Goal: Communication & Community: Answer question/provide support

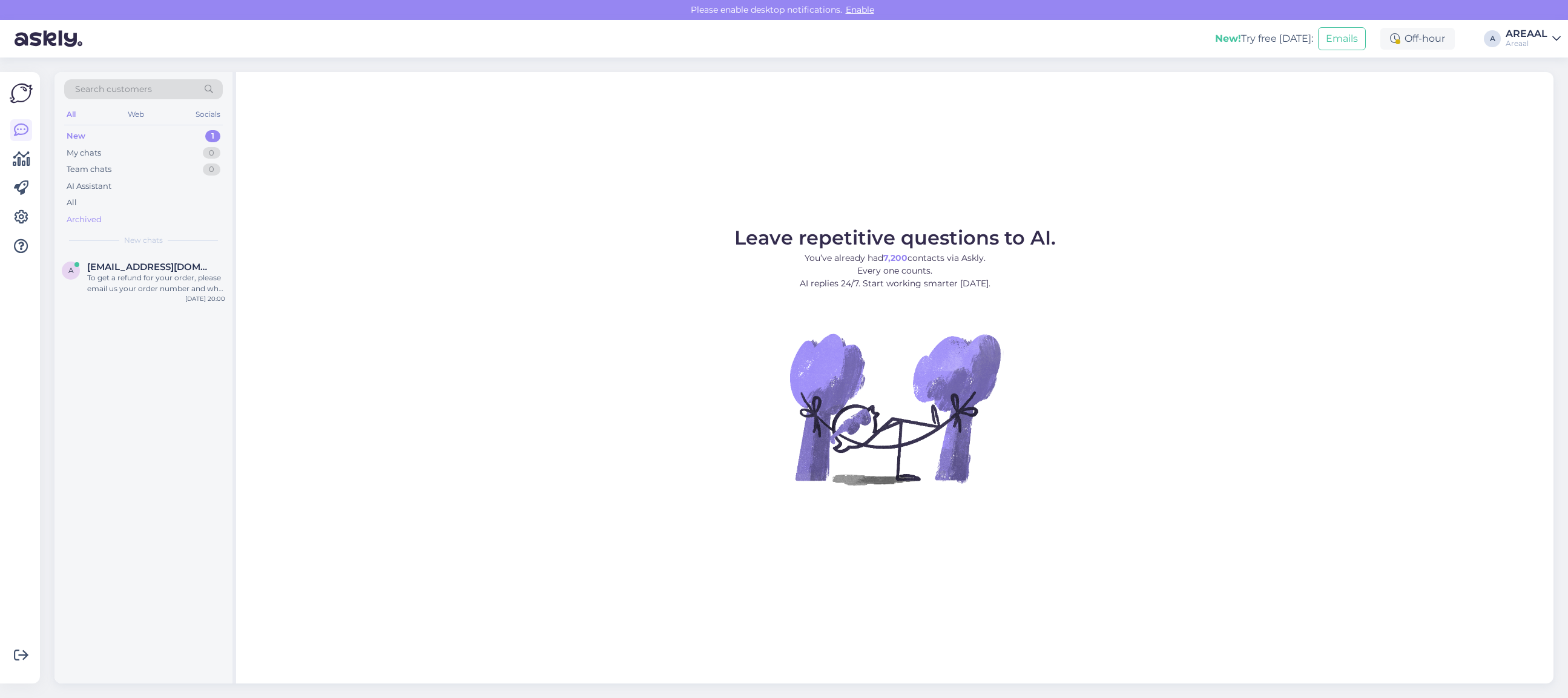
click at [180, 220] on div "Archived" at bounding box center [143, 219] width 159 height 17
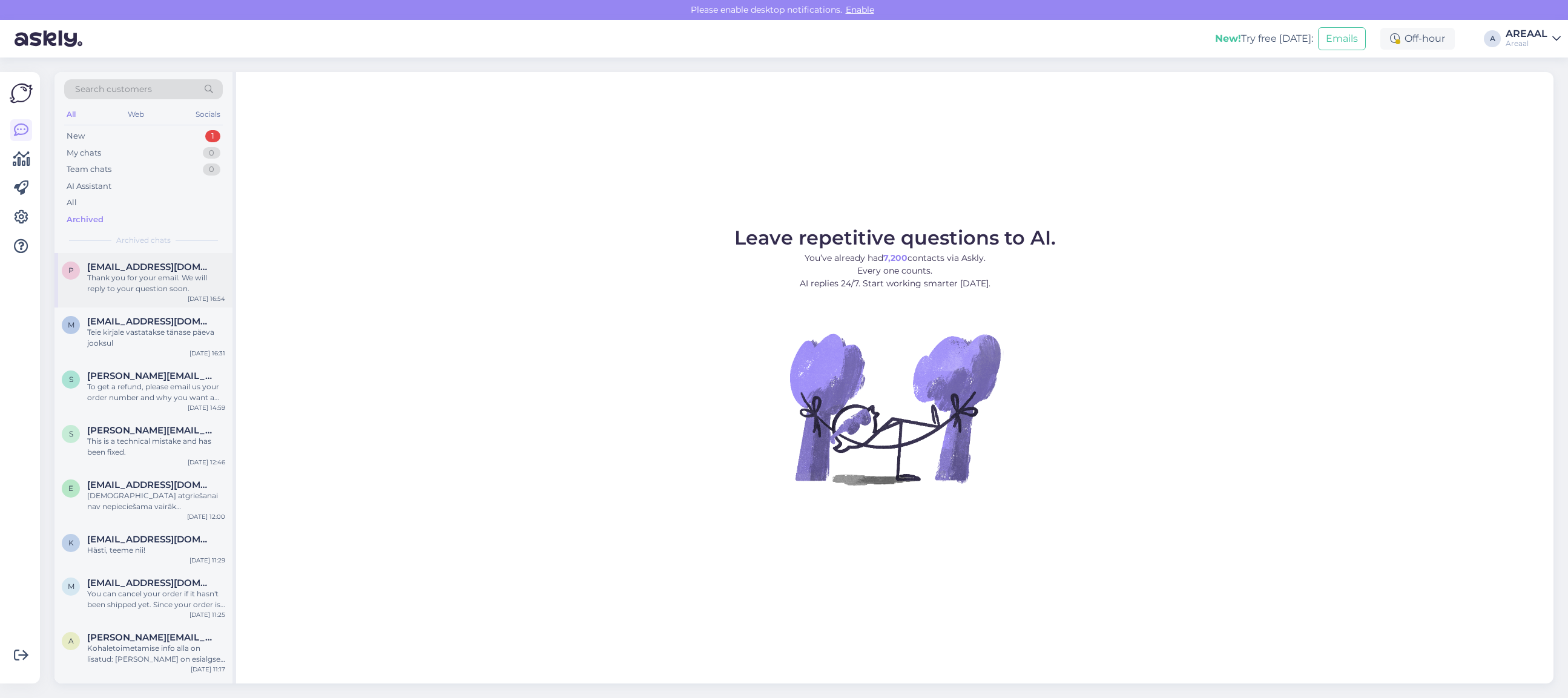
drag, startPoint x: 180, startPoint y: 249, endPoint x: 171, endPoint y: 276, distance: 28.5
click at [171, 276] on div "Thank you for your email. We will reply to your question soon." at bounding box center [156, 283] width 138 height 22
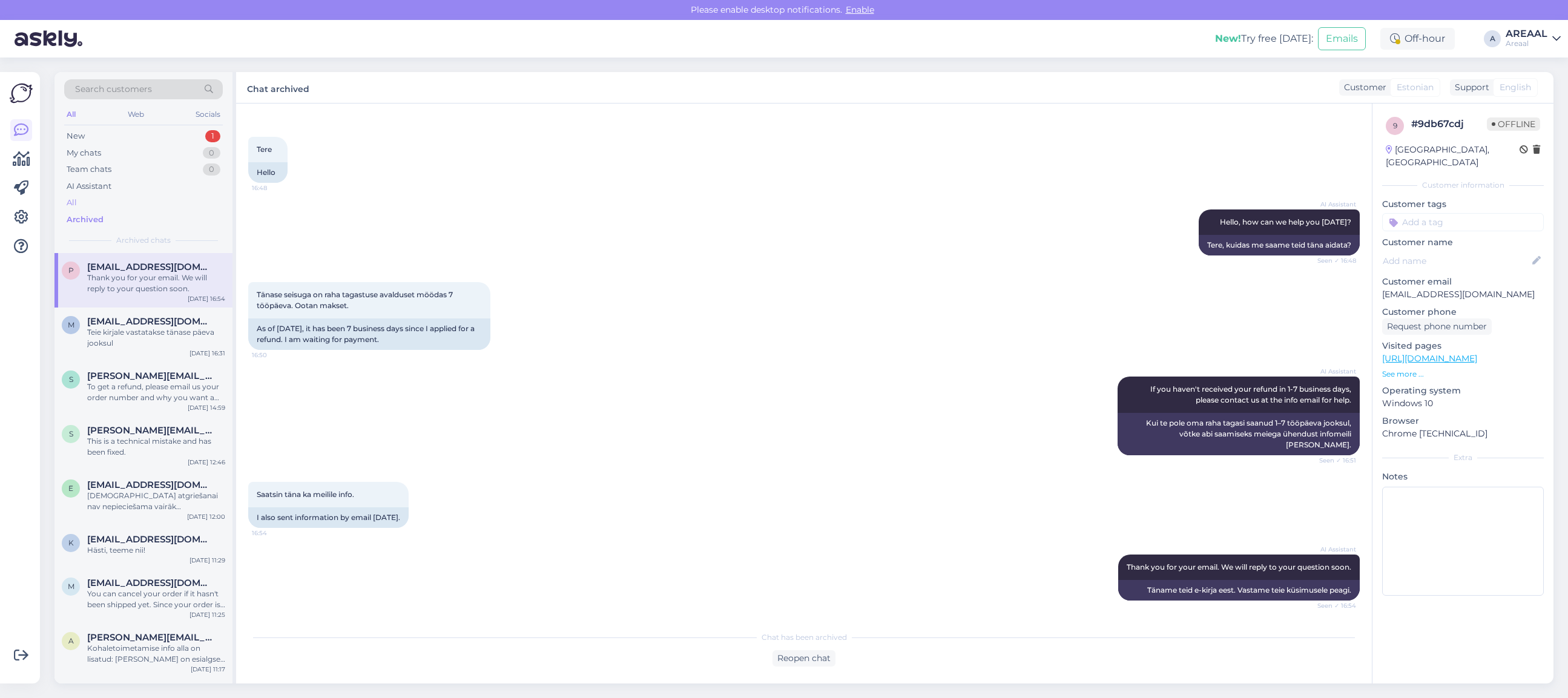
click at [147, 204] on div "All" at bounding box center [143, 202] width 159 height 17
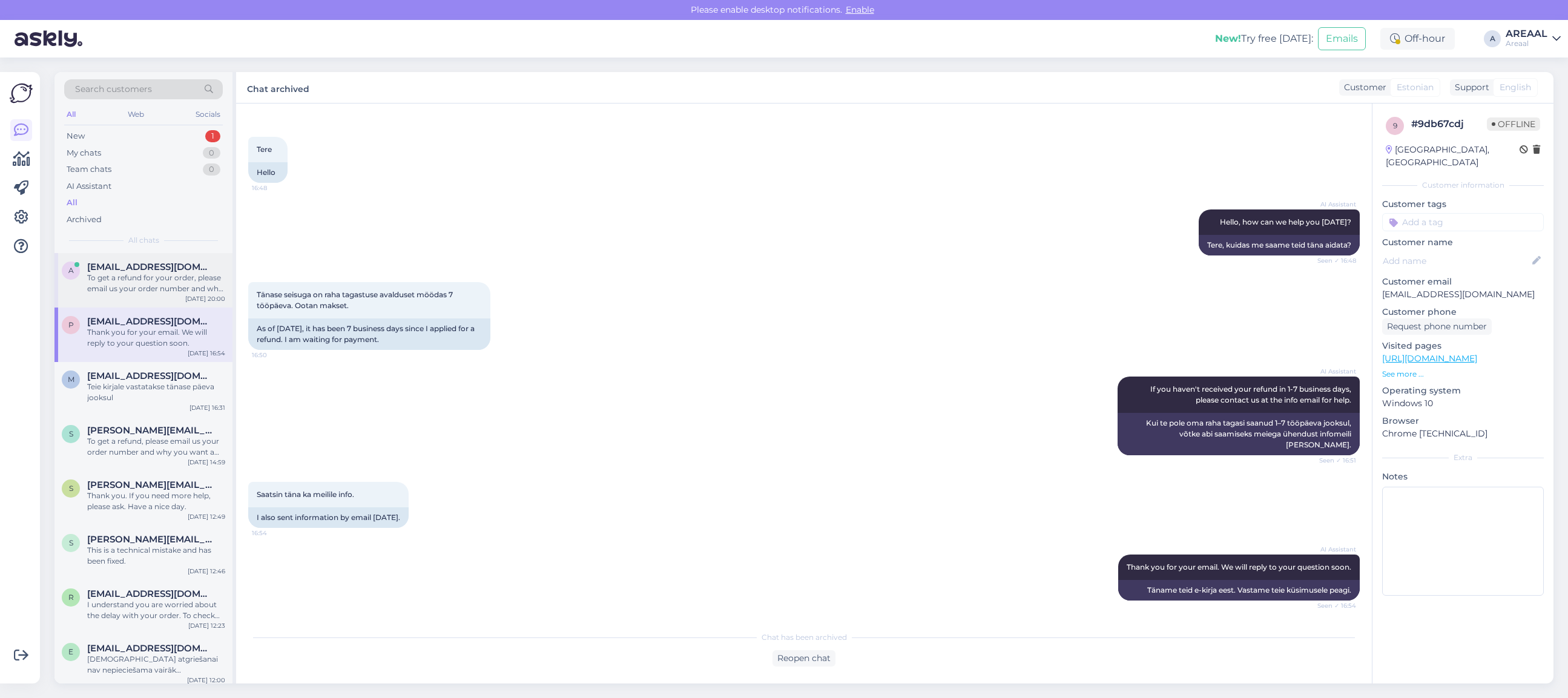
click at [156, 299] on div "a [EMAIL_ADDRESS][DOMAIN_NAME] To get a refund for your order, please email us …" at bounding box center [143, 280] width 178 height 54
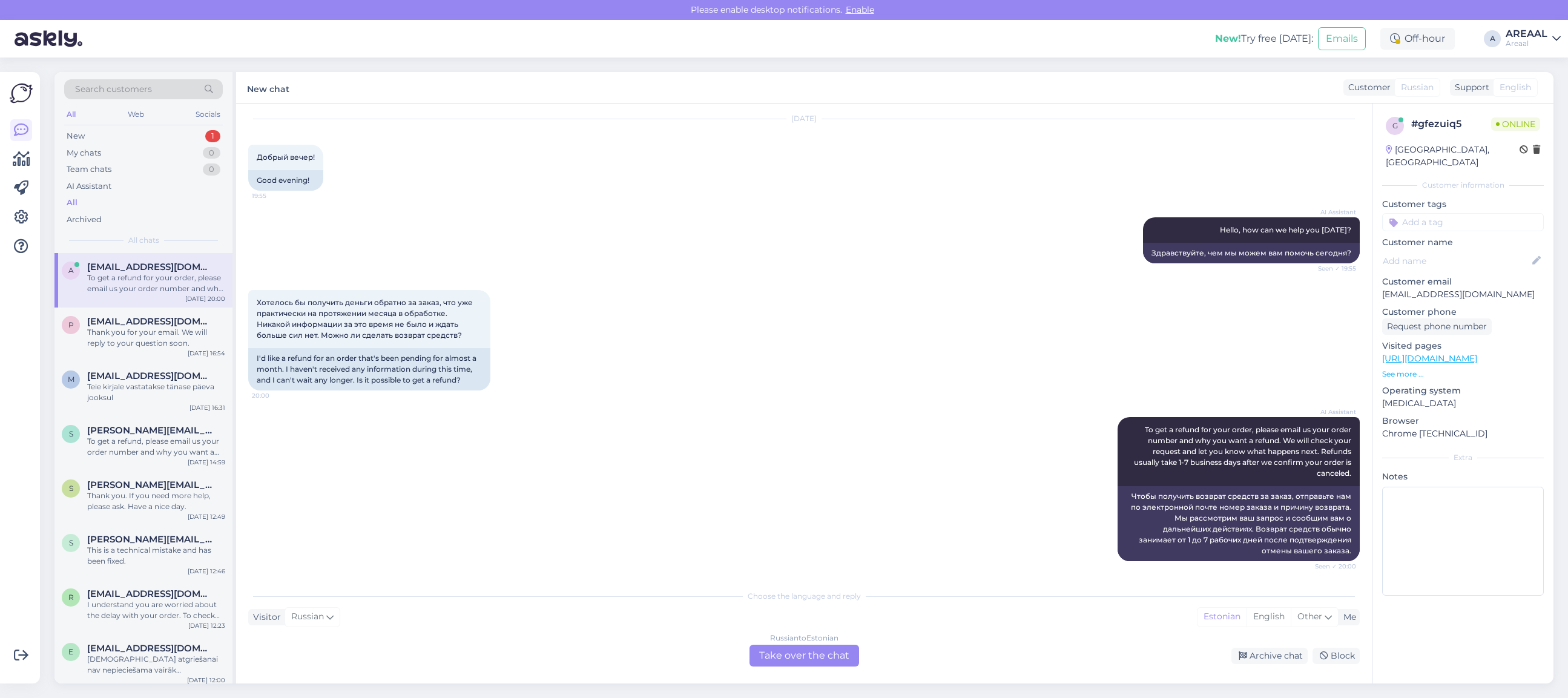
click at [165, 280] on div "To get a refund for your order, please email us your order number and why you w…" at bounding box center [156, 283] width 138 height 22
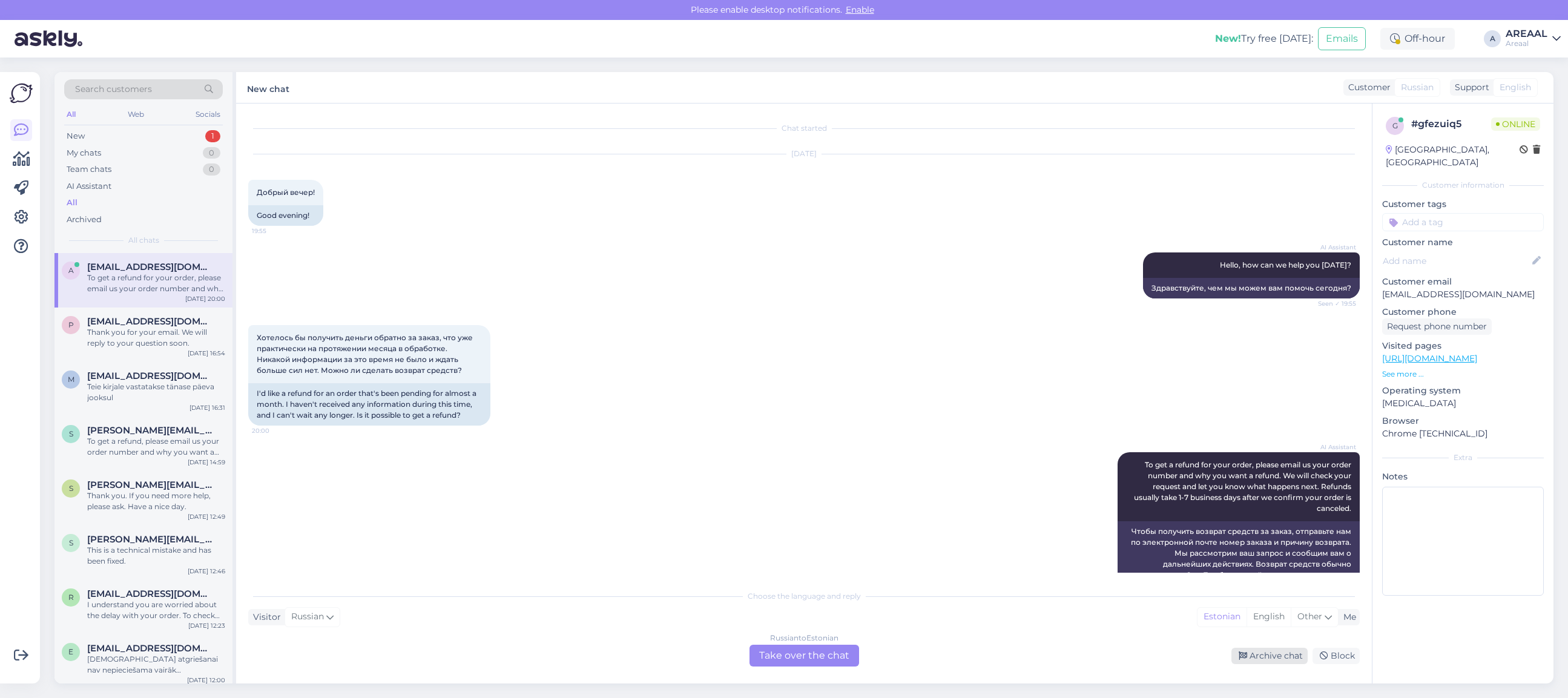
click at [1260, 657] on div "Archive chat" at bounding box center [1269, 656] width 76 height 16
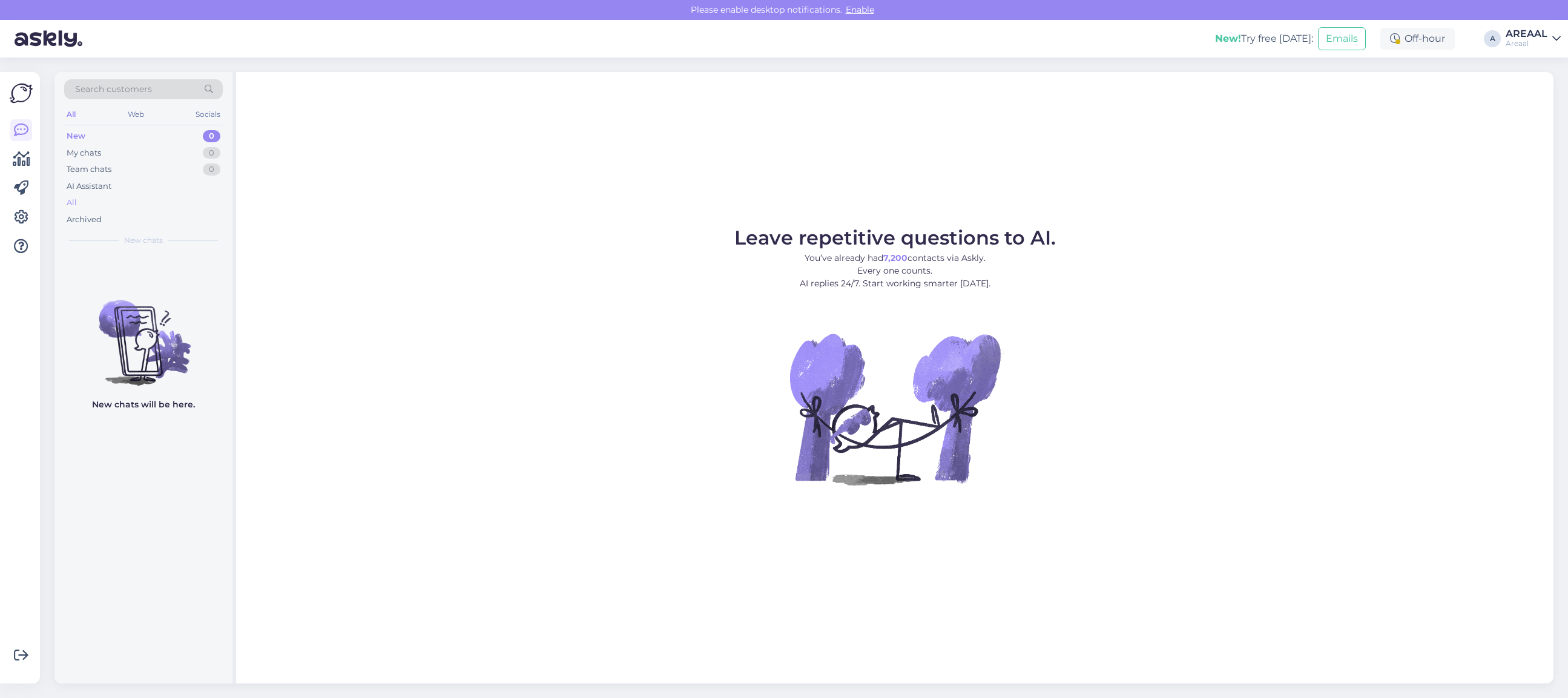
click at [186, 204] on div "All" at bounding box center [143, 202] width 159 height 17
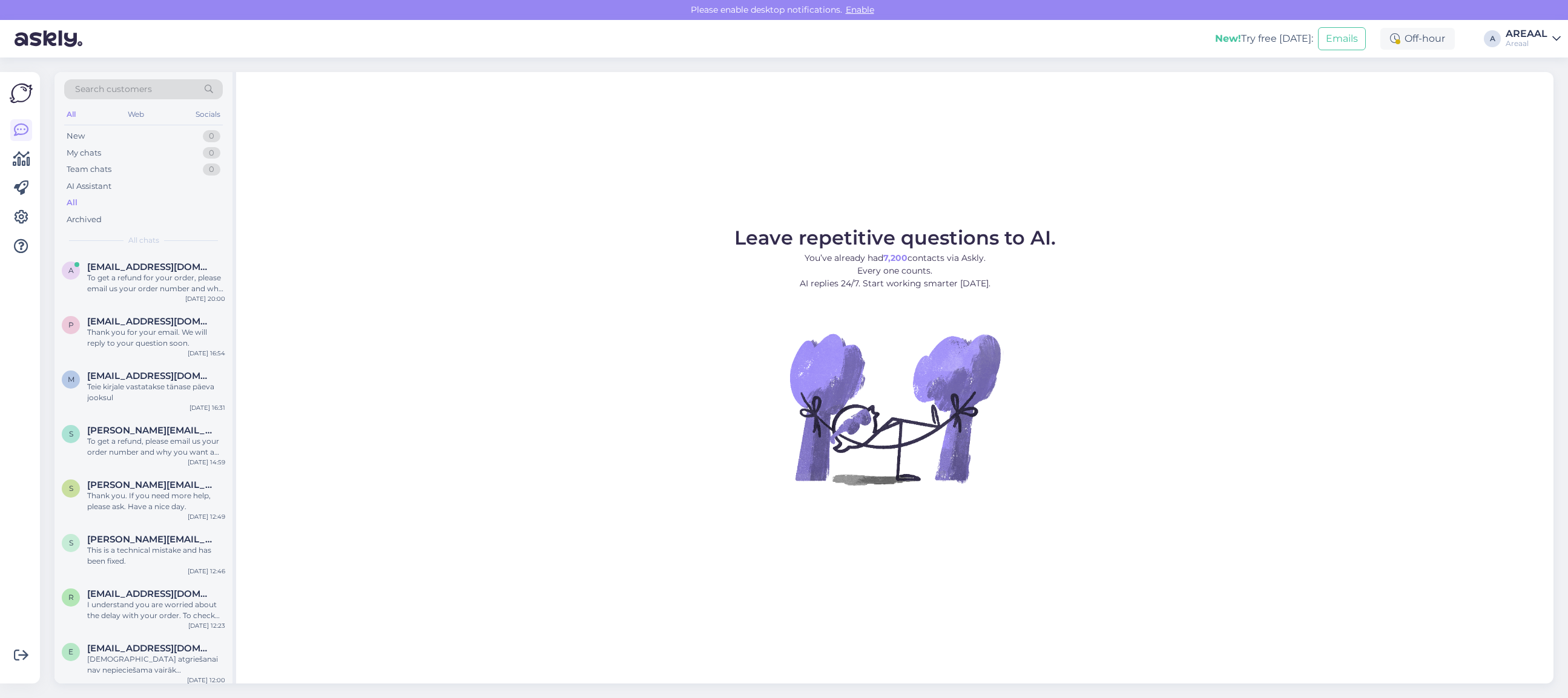
click at [188, 200] on div "All" at bounding box center [143, 202] width 159 height 17
click at [216, 282] on div "To get a refund for your order, please email us your order number and why you w…" at bounding box center [156, 283] width 138 height 22
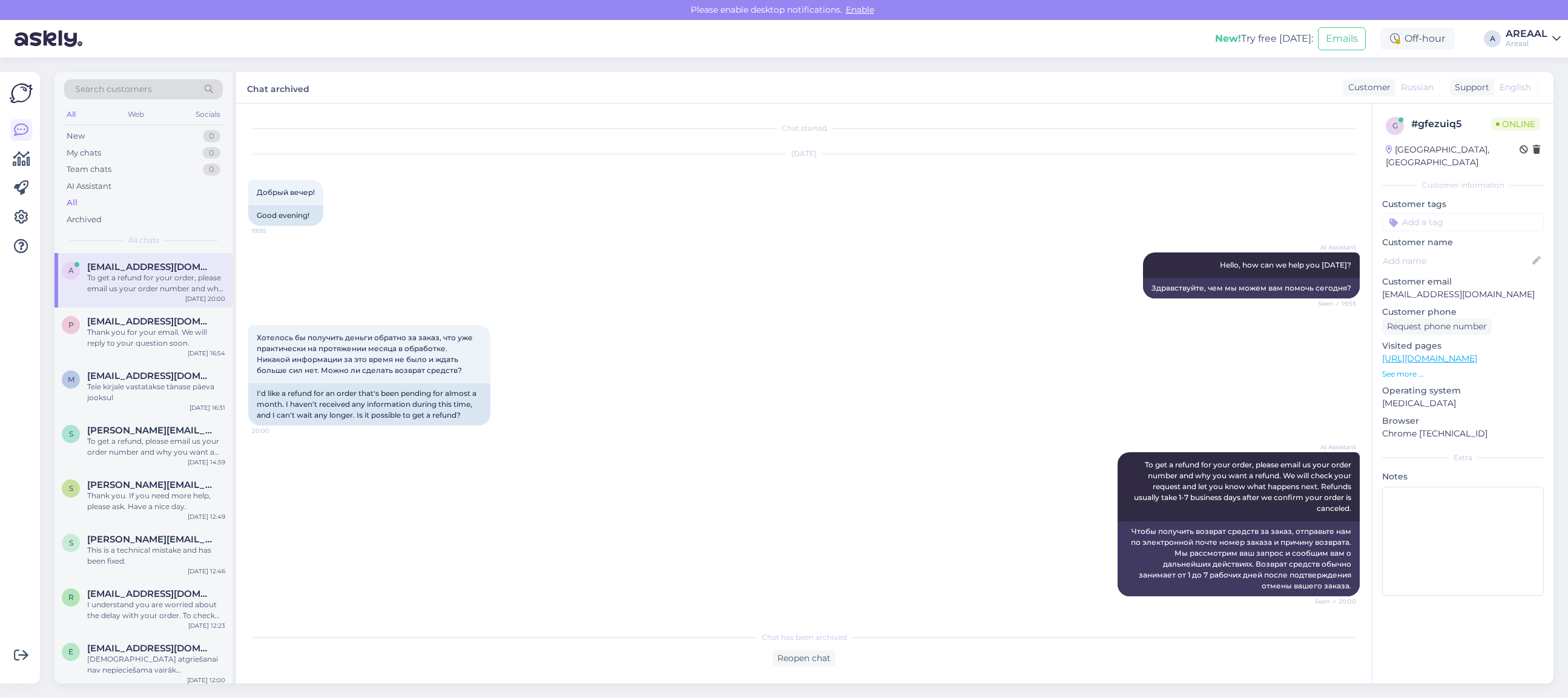
click at [1457, 288] on p "an4stassia.kl0k@gmail.com" at bounding box center [1462, 294] width 161 height 13
copy p "an4stassia.kl0k@gmail.com"
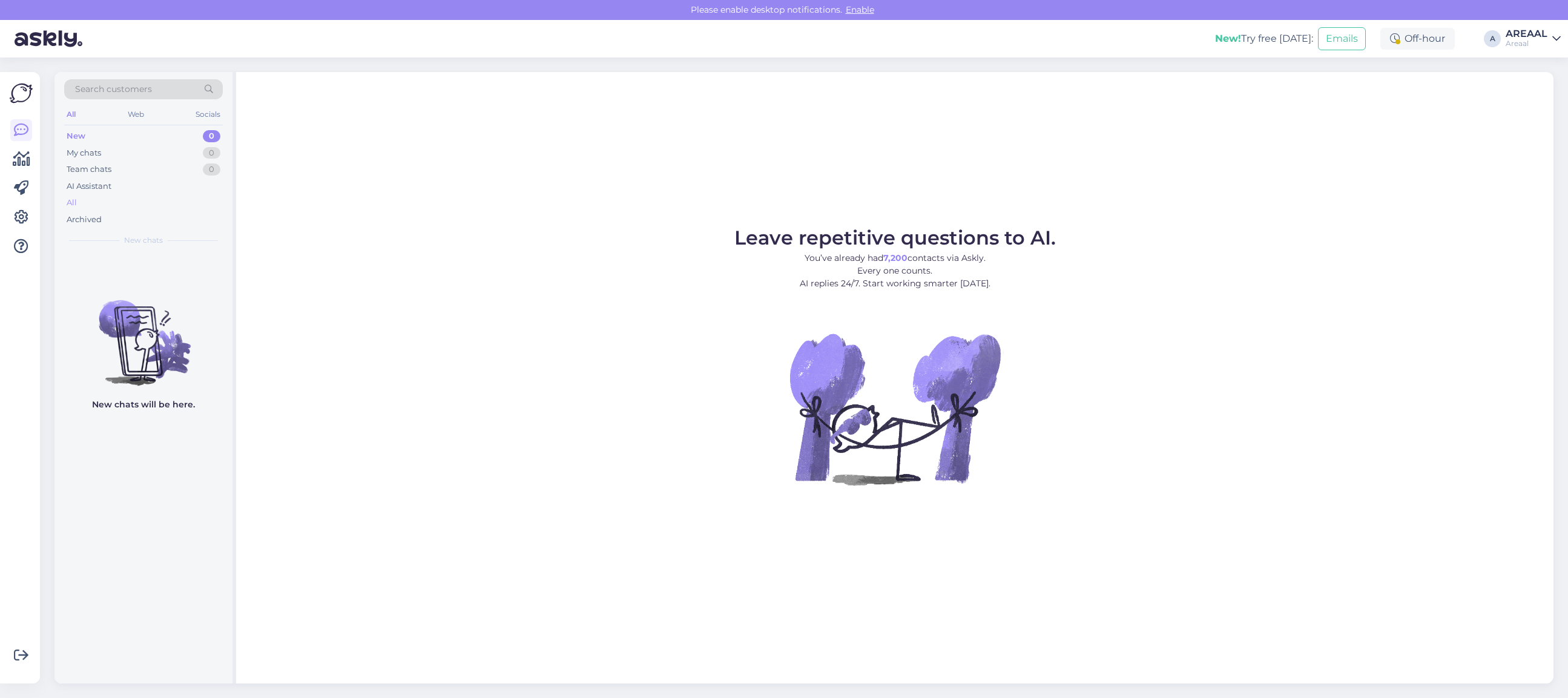
click at [185, 198] on div "All" at bounding box center [143, 202] width 159 height 17
drag, startPoint x: 152, startPoint y: 184, endPoint x: 141, endPoint y: 196, distance: 16.3
click at [151, 188] on div "AI Assistant" at bounding box center [143, 186] width 159 height 17
click at [138, 198] on div "All" at bounding box center [143, 202] width 159 height 17
click at [96, 212] on div "Archived" at bounding box center [143, 219] width 159 height 17
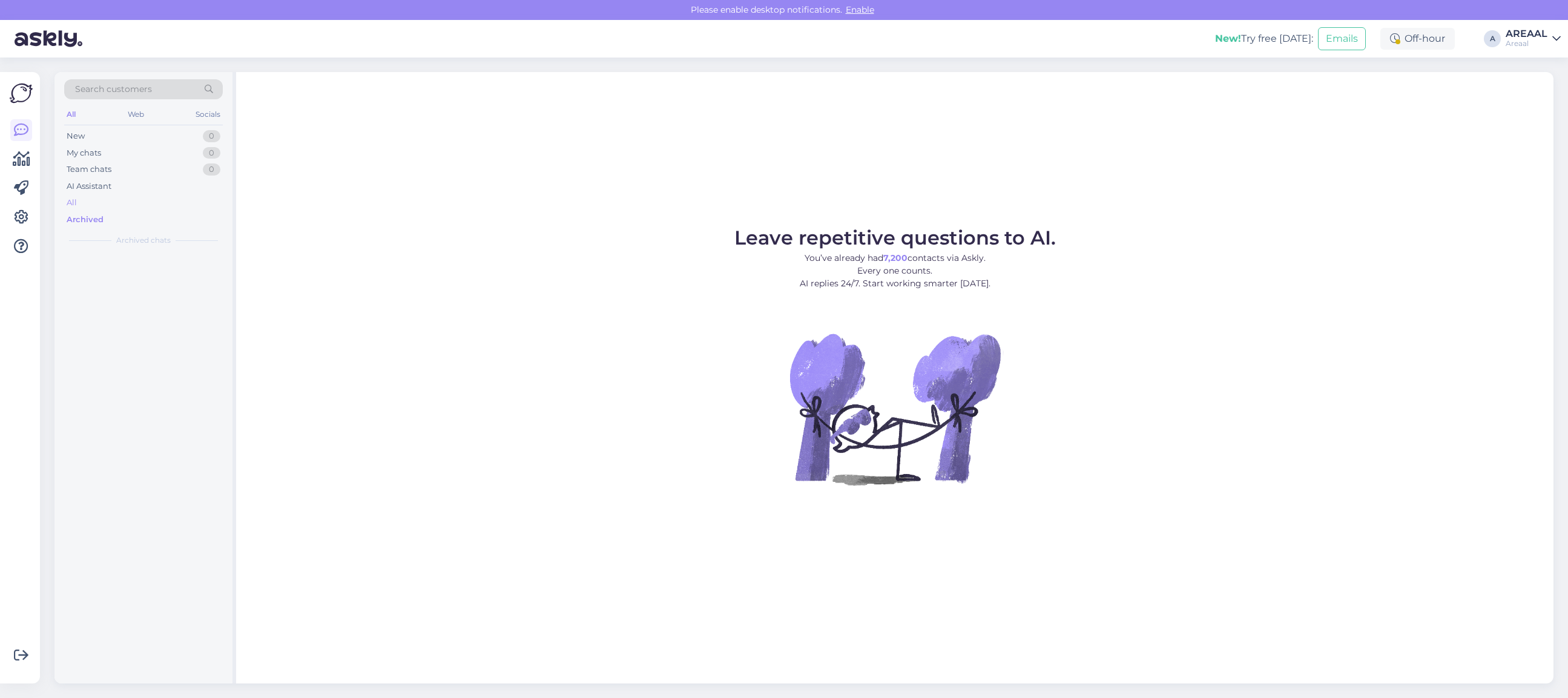
click at [94, 207] on div "All" at bounding box center [143, 202] width 159 height 17
click at [94, 203] on div "All" at bounding box center [143, 202] width 159 height 17
click at [146, 204] on div "All" at bounding box center [143, 202] width 159 height 17
click at [177, 194] on div "All" at bounding box center [143, 202] width 159 height 17
click at [121, 200] on div "All" at bounding box center [143, 202] width 159 height 17
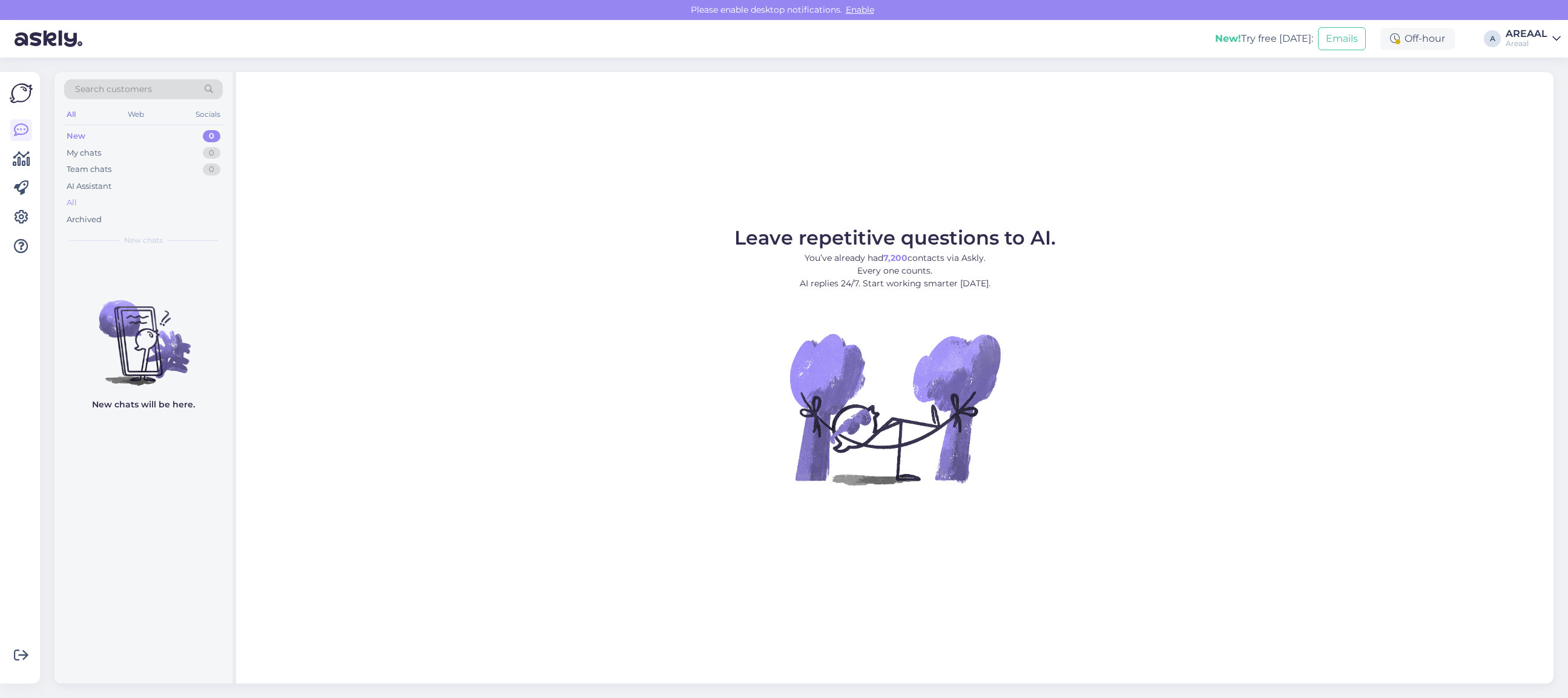
click at [163, 203] on div "All" at bounding box center [143, 202] width 159 height 17
click at [149, 212] on div "Archived" at bounding box center [143, 219] width 159 height 17
click at [151, 204] on div "All" at bounding box center [143, 202] width 159 height 17
click at [125, 200] on div "All" at bounding box center [143, 202] width 159 height 17
click at [186, 200] on div "All" at bounding box center [143, 202] width 159 height 17
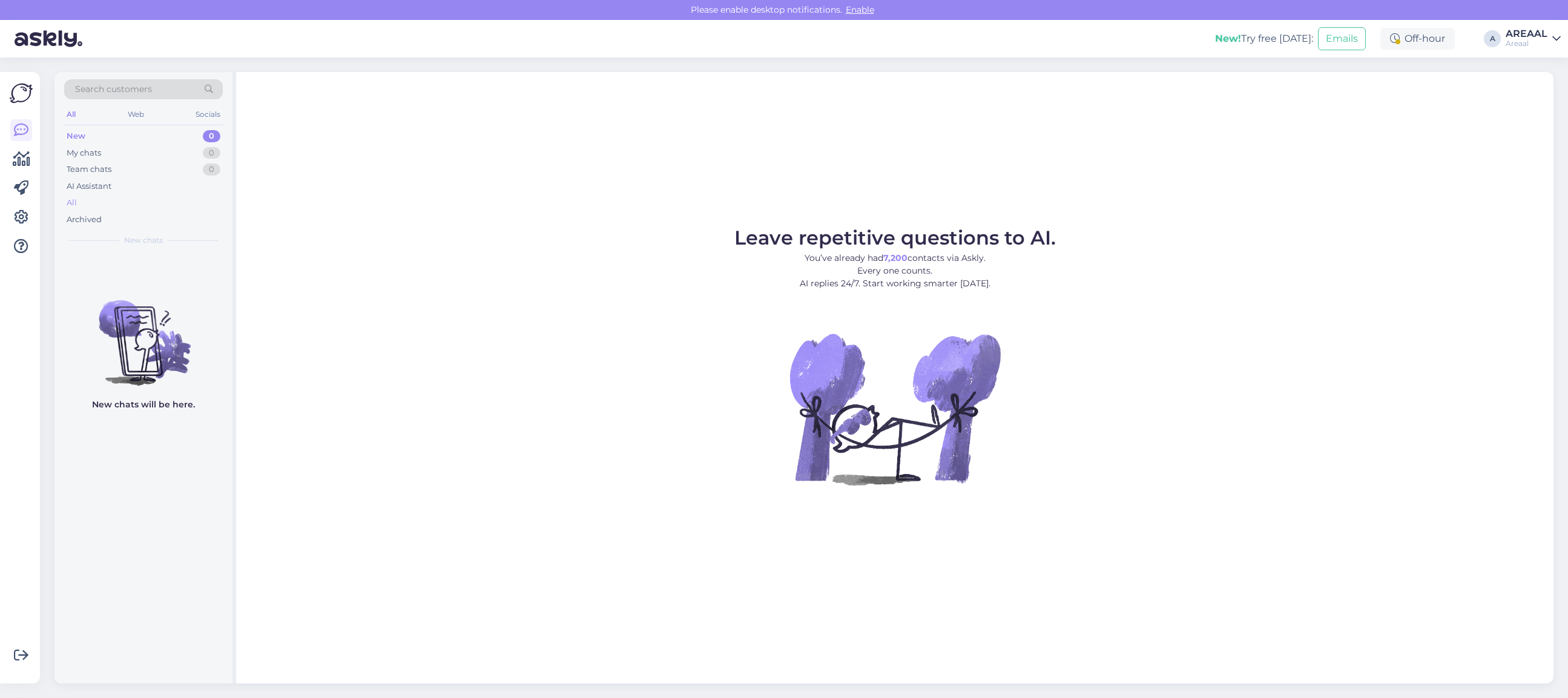
click at [130, 206] on div "All" at bounding box center [143, 202] width 159 height 17
click at [108, 204] on div "All" at bounding box center [143, 202] width 159 height 17
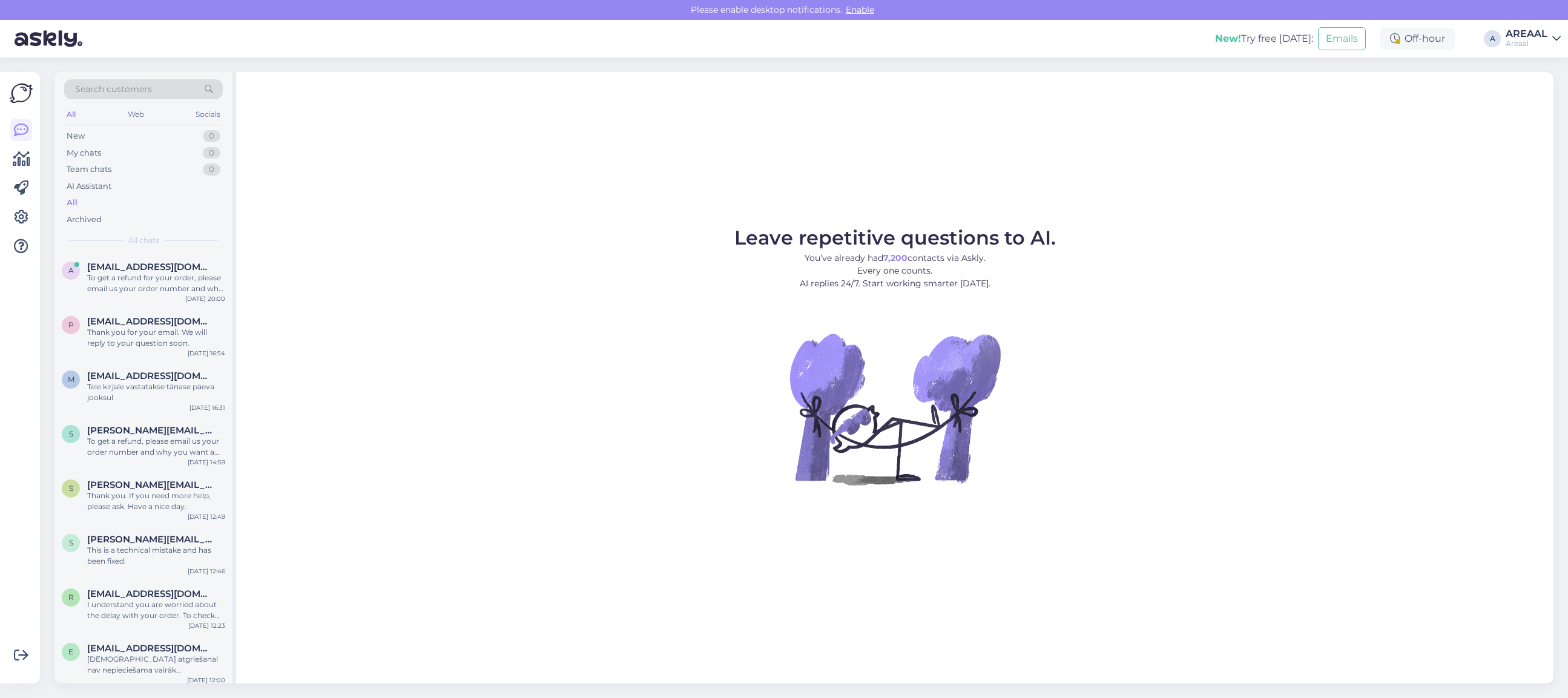
click at [518, 206] on div "Leave repetitive questions to AI. You’ve already had 7,200 contacts via Askly. …" at bounding box center [894, 378] width 1317 height 612
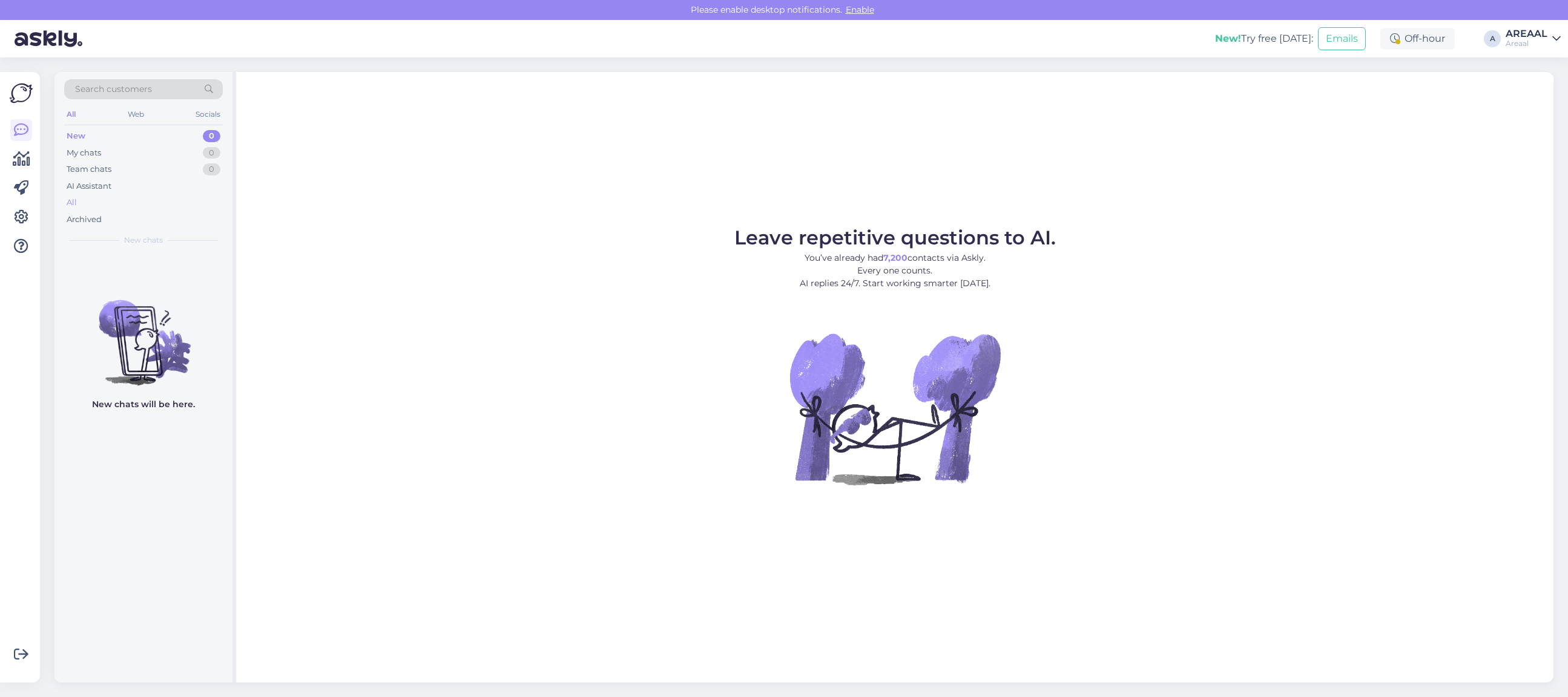
click at [94, 204] on div "All" at bounding box center [143, 202] width 159 height 17
